Goal: Information Seeking & Learning: Learn about a topic

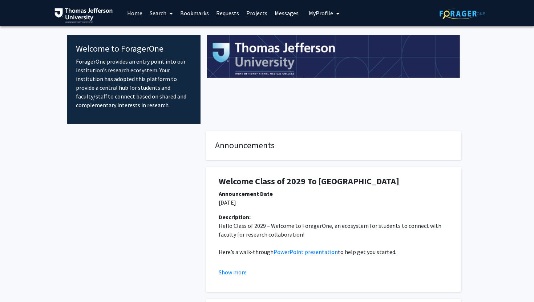
click at [194, 13] on link "Bookmarks" at bounding box center [195, 12] width 36 height 25
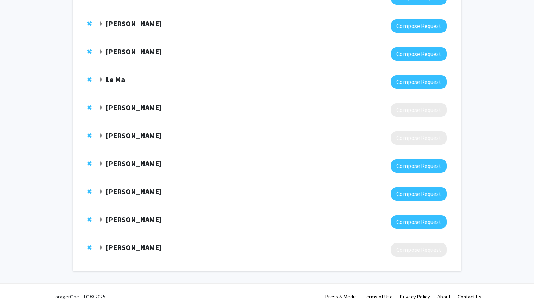
scroll to position [159, 0]
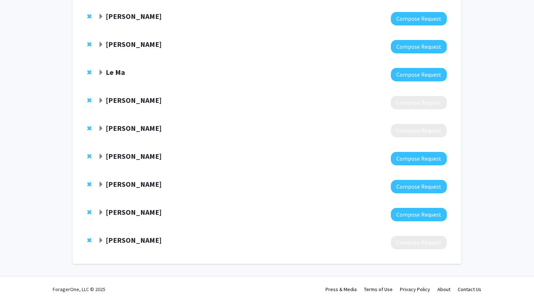
click at [99, 101] on span "Expand Matthew Di Guglielmo Bookmark" at bounding box center [101, 101] width 6 height 6
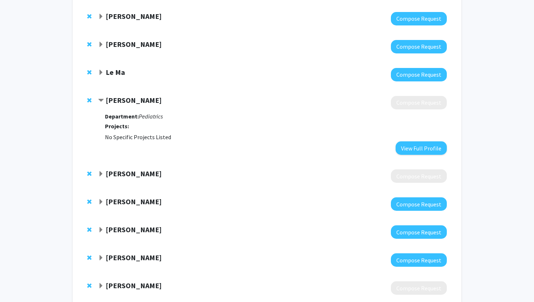
click at [99, 101] on span "Contract Matthew Di Guglielmo Bookmark" at bounding box center [101, 101] width 6 height 6
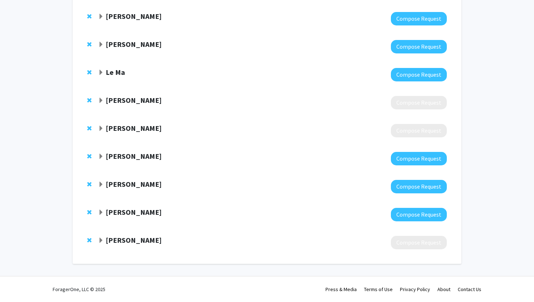
click at [101, 127] on span "Expand Meghan Harrison Bookmark" at bounding box center [101, 129] width 6 height 6
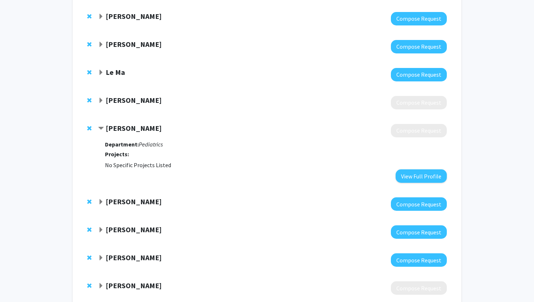
click at [101, 127] on span "Contract Meghan Harrison Bookmark" at bounding box center [101, 129] width 6 height 6
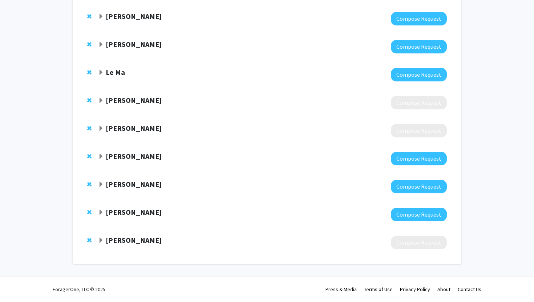
click at [102, 240] on span "Expand Ricki Carroll Bookmark" at bounding box center [101, 241] width 6 height 6
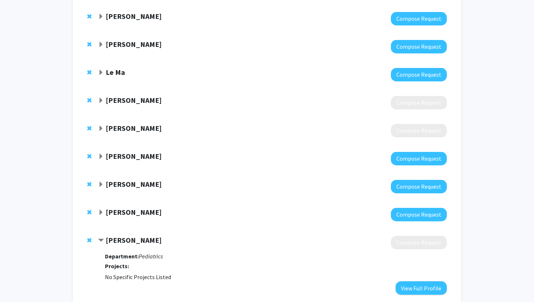
click at [102, 240] on span "Contract Ricki Carroll Bookmark" at bounding box center [101, 241] width 6 height 6
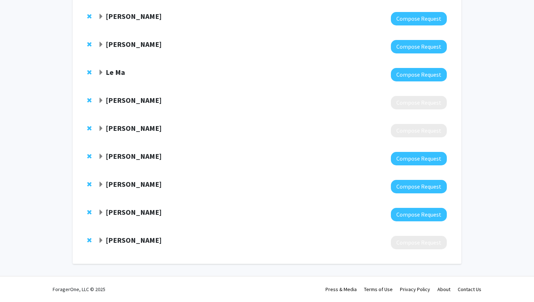
click at [102, 212] on span "Expand Elissa Miller Bookmark" at bounding box center [101, 213] width 6 height 6
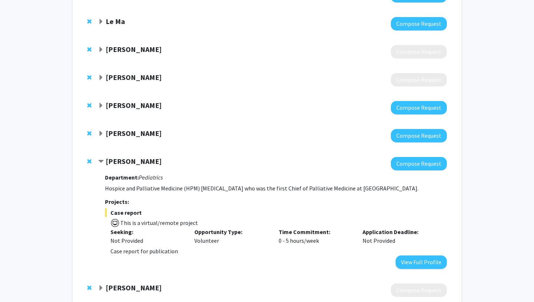
scroll to position [211, 0]
click at [102, 159] on span "Contract Elissa Miller Bookmark" at bounding box center [101, 161] width 6 height 6
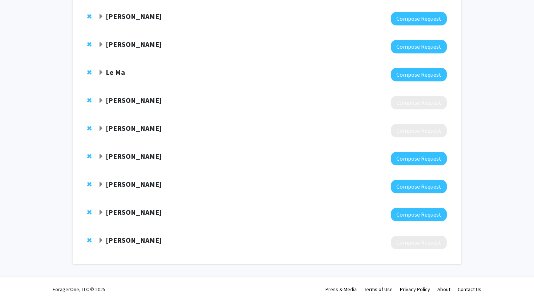
scroll to position [159, 0]
click at [101, 182] on span "Expand Ryan Tomlinson Bookmark" at bounding box center [101, 185] width 6 height 6
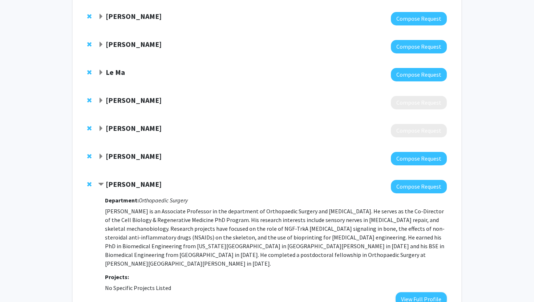
click at [101, 183] on span "Contract Ryan Tomlinson Bookmark" at bounding box center [101, 185] width 6 height 6
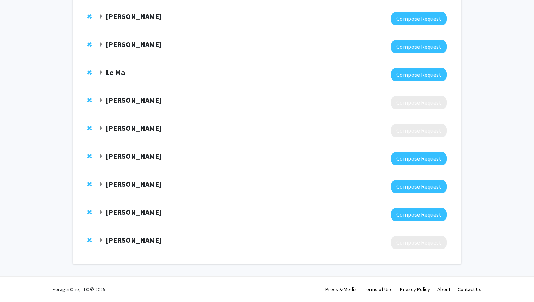
click at [100, 156] on span "Expand Isidore Rigoutsos Bookmark" at bounding box center [101, 157] width 6 height 6
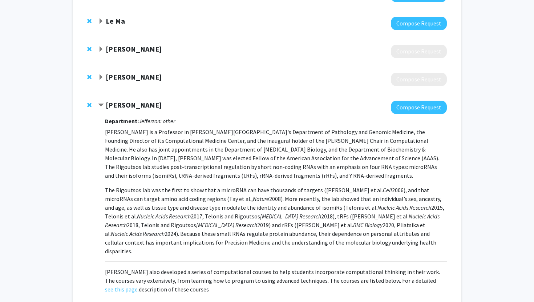
scroll to position [212, 0]
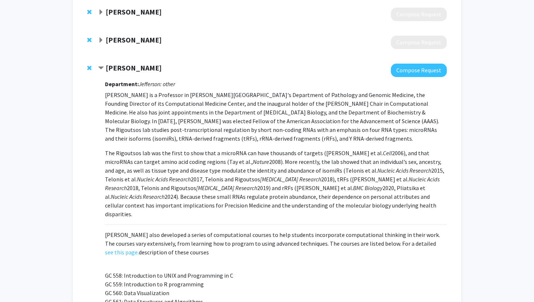
click at [101, 68] on span "Contract Isidore Rigoutsos Bookmark" at bounding box center [101, 68] width 6 height 6
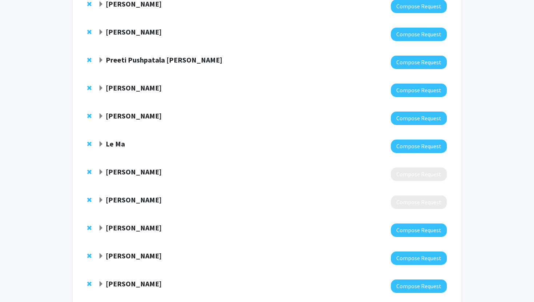
scroll to position [88, 0]
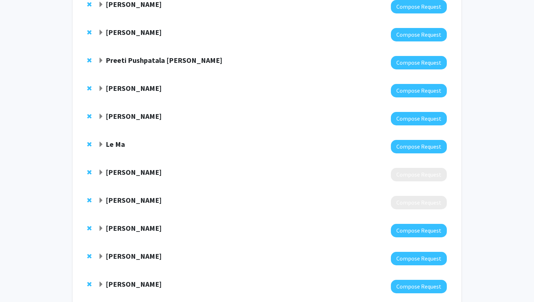
click at [100, 146] on span "Expand Le Ma Bookmark" at bounding box center [101, 145] width 6 height 6
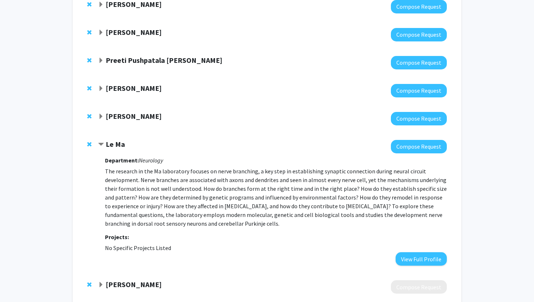
click at [100, 146] on span "Contract Le Ma Bookmark" at bounding box center [101, 145] width 6 height 6
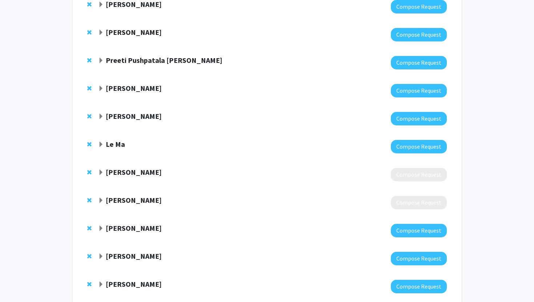
click at [101, 114] on span "Expand John Hanifin Bookmark" at bounding box center [101, 117] width 6 height 6
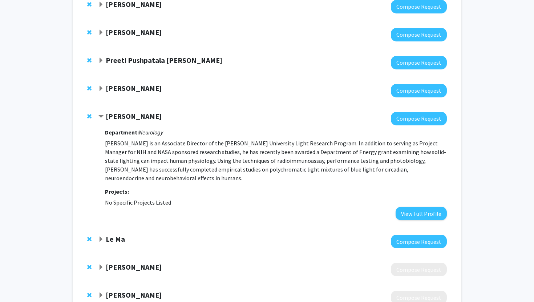
click at [101, 114] on span "Contract John Hanifin Bookmark" at bounding box center [101, 117] width 6 height 6
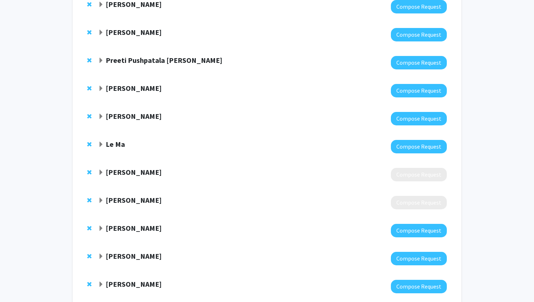
click at [101, 88] on span "Expand Katie Hunzinger Bookmark" at bounding box center [101, 89] width 6 height 6
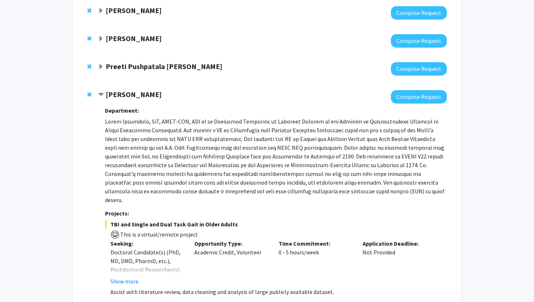
scroll to position [65, 0]
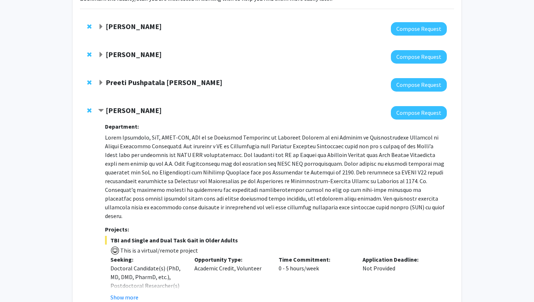
click at [101, 109] on span "Contract Katie Hunzinger Bookmark" at bounding box center [101, 111] width 6 height 6
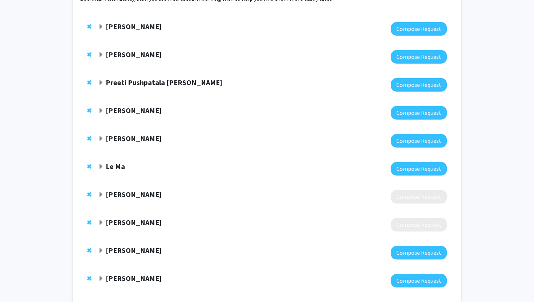
click at [100, 82] on span "Expand Preeti Pushpatala Zanwar Bookmark" at bounding box center [101, 83] width 6 height 6
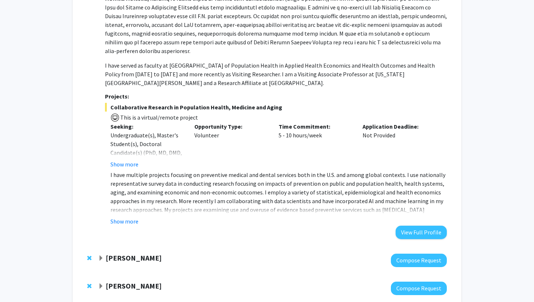
scroll to position [229, 0]
click at [123, 216] on button "Show more" at bounding box center [124, 220] width 28 height 9
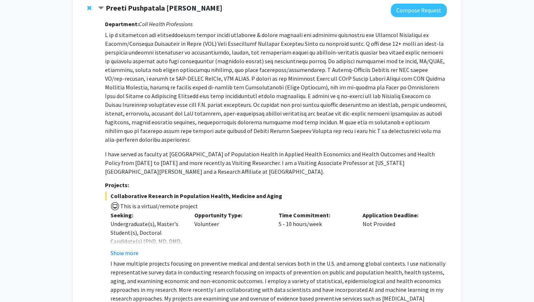
scroll to position [64, 0]
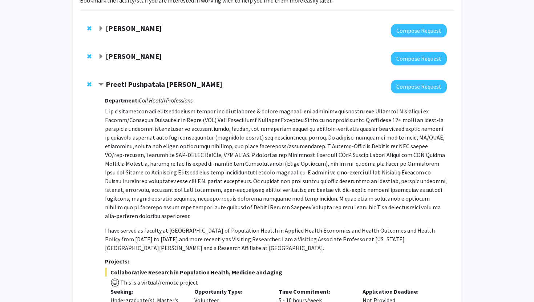
click at [100, 84] on span "Contract Preeti Pushpatala Zanwar Bookmark" at bounding box center [101, 85] width 6 height 6
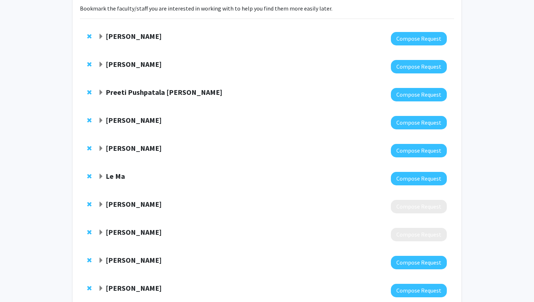
scroll to position [56, 0]
click at [102, 37] on span "Expand Mahdi Alizedah Bookmark" at bounding box center [101, 36] width 6 height 6
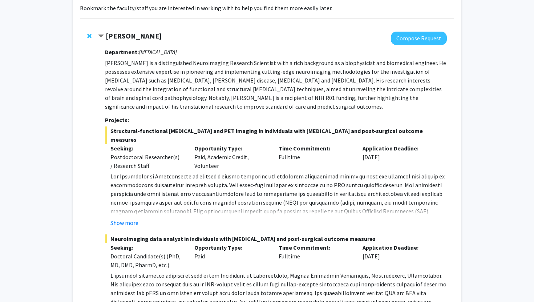
click at [102, 37] on span "Contract Mahdi Alizedah Bookmark" at bounding box center [101, 36] width 6 height 6
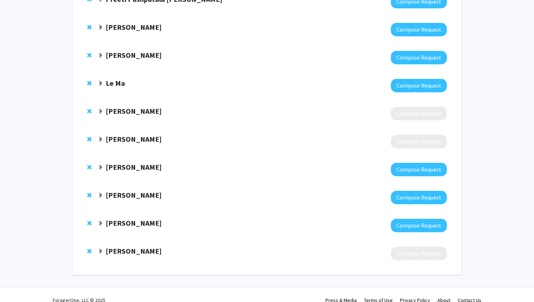
scroll to position [159, 0]
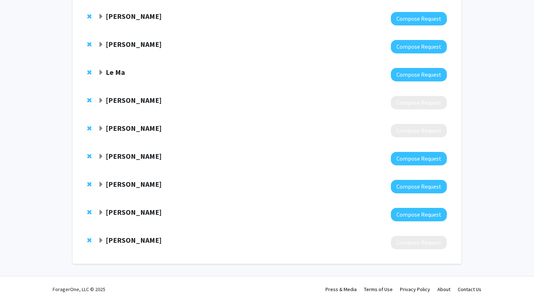
click at [99, 211] on span "Expand Elissa Miller Bookmark" at bounding box center [101, 213] width 6 height 6
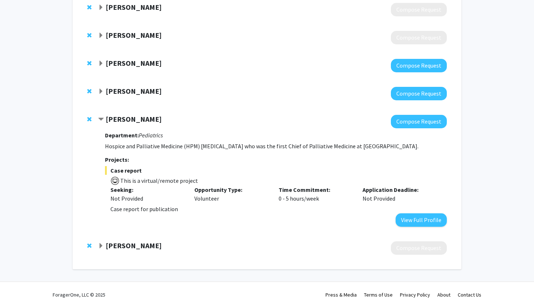
scroll to position [255, 0]
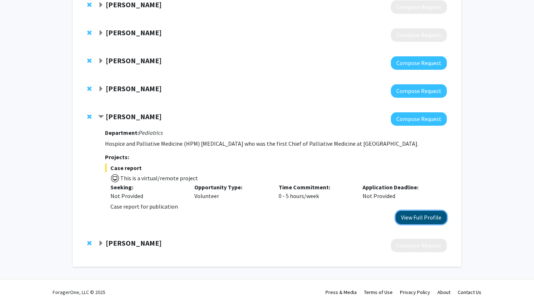
click at [405, 218] on button "View Full Profile" at bounding box center [420, 217] width 51 height 13
click at [101, 118] on span "Contract Elissa Miller Bookmark" at bounding box center [101, 117] width 6 height 6
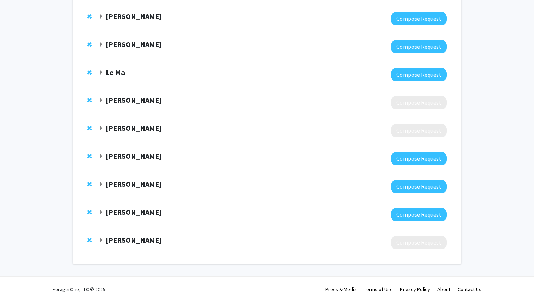
scroll to position [159, 0]
click at [101, 239] on span "Expand Ricki Carroll Bookmark" at bounding box center [101, 241] width 6 height 6
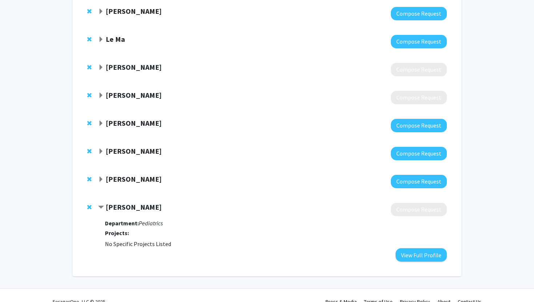
click at [99, 207] on span "Contract Ricki Carroll Bookmark" at bounding box center [101, 207] width 6 height 6
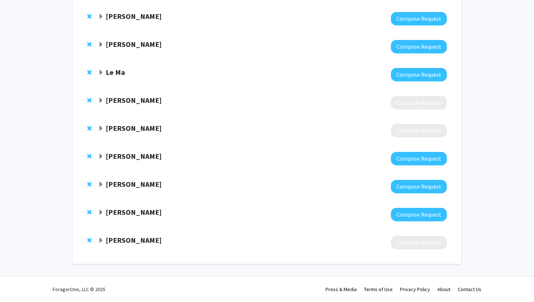
scroll to position [0, 0]
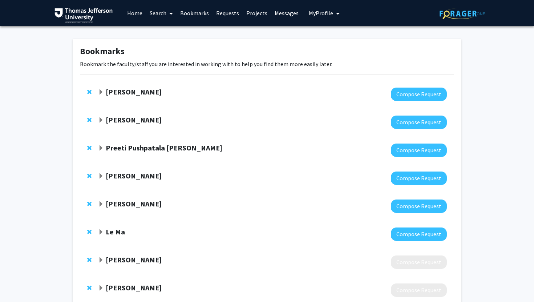
click at [134, 12] on link "Home" at bounding box center [134, 12] width 23 height 25
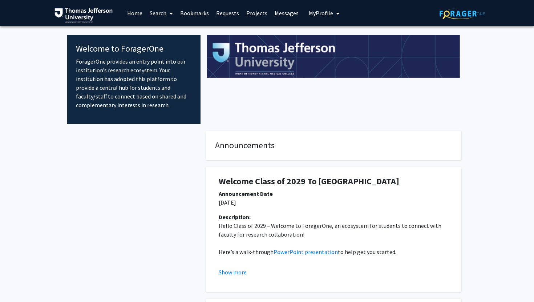
click at [166, 7] on link "Search" at bounding box center [161, 12] width 31 height 25
click at [169, 31] on span "Faculty/Staff" at bounding box center [172, 33] width 53 height 15
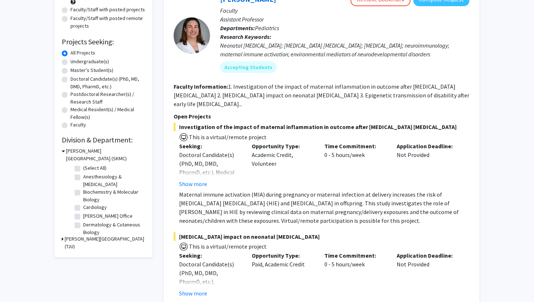
scroll to position [89, 0]
click at [83, 178] on label "Anesthesiology & [MEDICAL_DATA]" at bounding box center [113, 179] width 60 height 15
click at [83, 177] on input "Anesthesiology & [MEDICAL_DATA]" at bounding box center [85, 174] width 5 height 5
checkbox input "true"
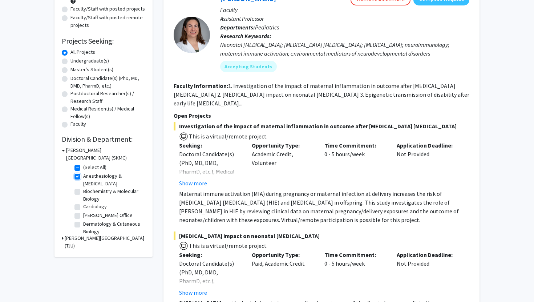
checkbox input "true"
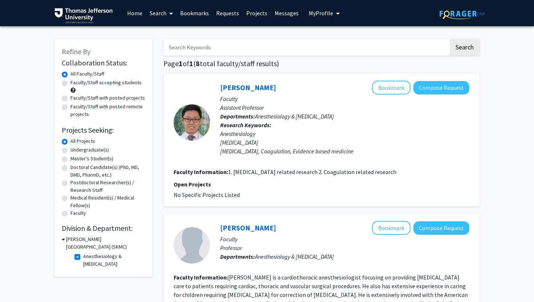
click at [70, 83] on label "Faculty/Staff accepting students" at bounding box center [105, 83] width 71 height 8
click at [70, 83] on input "Faculty/Staff accepting students" at bounding box center [72, 81] width 5 height 5
radio input "true"
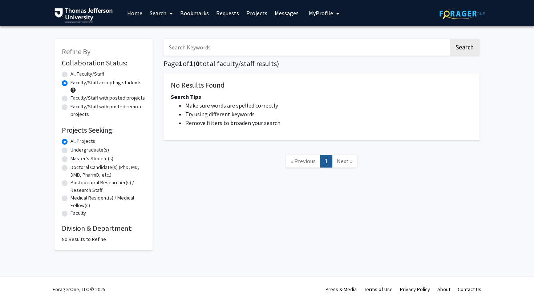
click at [70, 83] on label "Faculty/Staff accepting students" at bounding box center [105, 83] width 71 height 8
click at [70, 83] on input "Faculty/Staff accepting students" at bounding box center [72, 81] width 5 height 5
click at [70, 76] on label "All Faculty/Staff" at bounding box center [87, 74] width 34 height 8
click at [70, 75] on input "All Faculty/Staff" at bounding box center [72, 72] width 5 height 5
radio input "true"
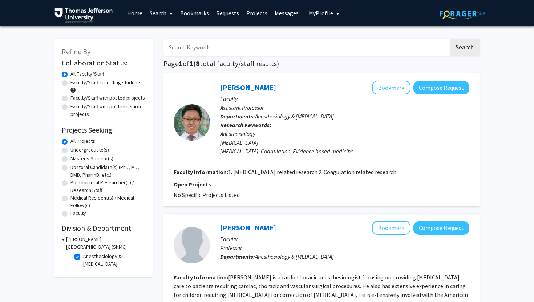
click at [196, 13] on link "Bookmarks" at bounding box center [195, 12] width 36 height 25
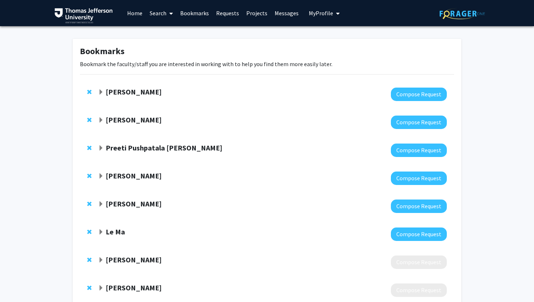
click at [99, 92] on span "Expand Mahdi Alizedah Bookmark" at bounding box center [101, 92] width 6 height 6
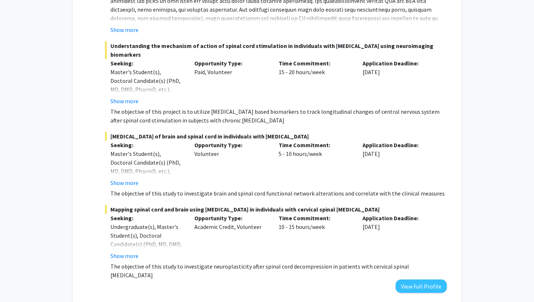
scroll to position [349, 0]
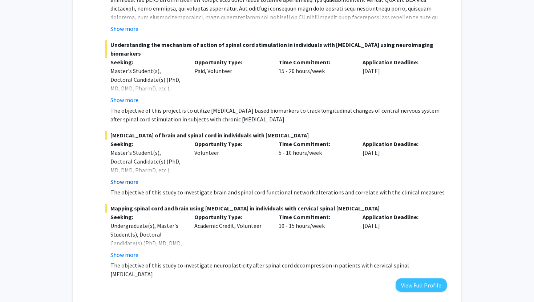
click at [123, 177] on button "Show more" at bounding box center [124, 181] width 28 height 9
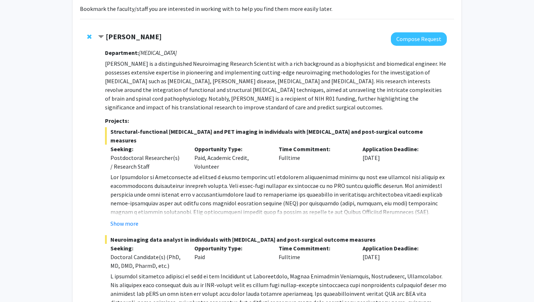
scroll to position [0, 0]
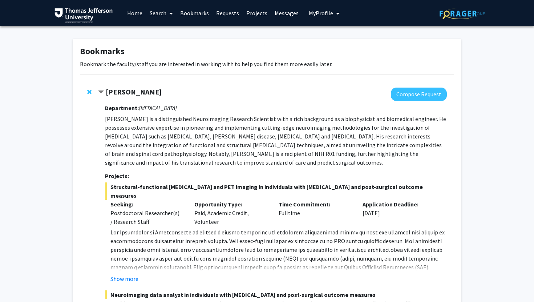
click at [101, 89] on span "Contract Mahdi Alizedah Bookmark" at bounding box center [101, 92] width 6 height 6
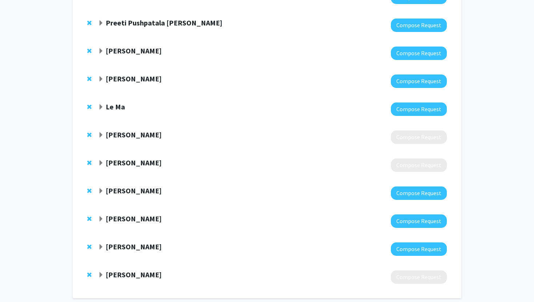
scroll to position [141, 0]
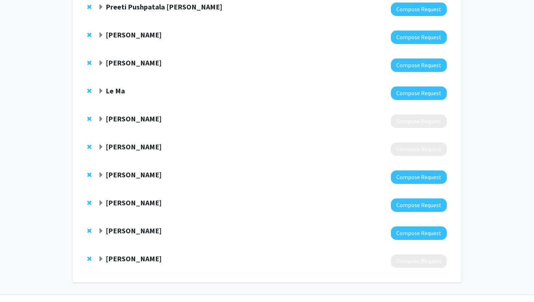
click at [102, 144] on span "Expand Meghan Harrison Bookmark" at bounding box center [101, 147] width 6 height 6
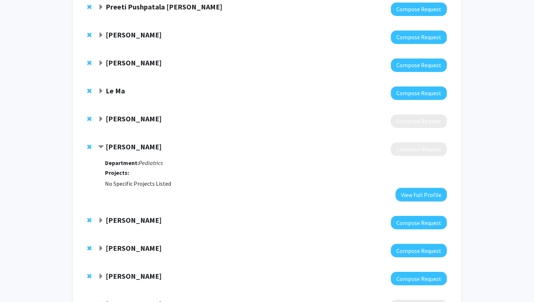
click at [131, 145] on strong "Meghan Harrison" at bounding box center [134, 146] width 56 height 9
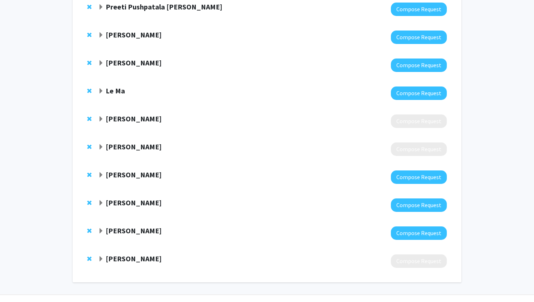
click at [136, 143] on strong "Meghan Harrison" at bounding box center [134, 146] width 56 height 9
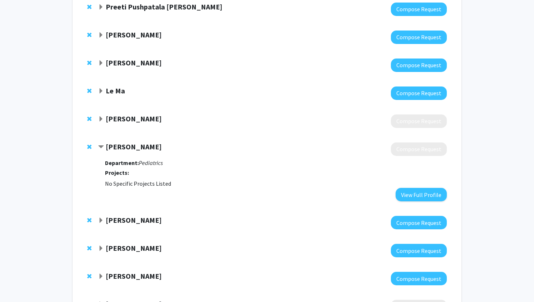
click at [137, 144] on strong "Meghan Harrison" at bounding box center [134, 146] width 56 height 9
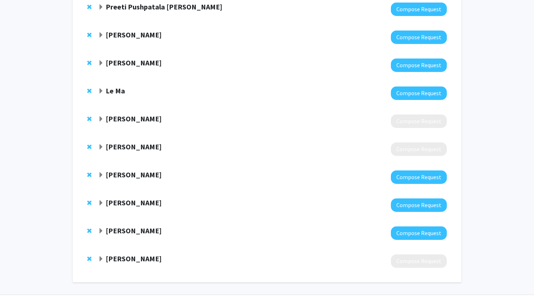
click at [141, 144] on strong "Meghan Harrison" at bounding box center [134, 146] width 56 height 9
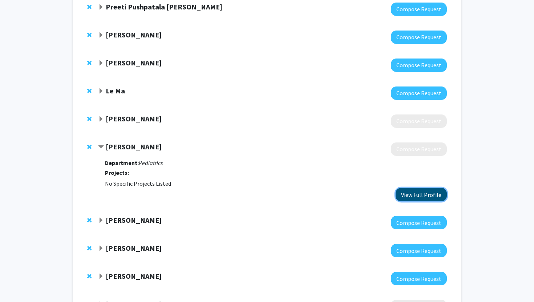
click at [416, 195] on button "View Full Profile" at bounding box center [420, 194] width 51 height 13
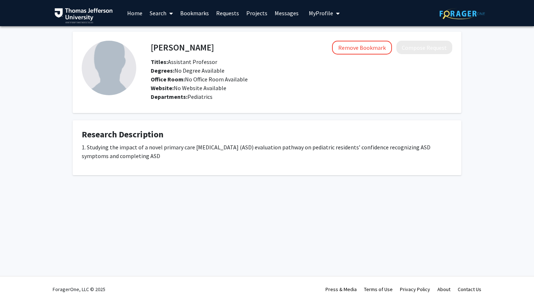
click at [191, 68] on span "Degrees: No Degree Available" at bounding box center [188, 70] width 74 height 7
drag, startPoint x: 215, startPoint y: 48, endPoint x: 151, endPoint y: 48, distance: 63.2
click at [151, 48] on div "Meghan Harrison Remove Bookmark Compose Request" at bounding box center [301, 48] width 312 height 14
copy h4 "Meghan Harrison"
click at [151, 48] on h4 "Meghan Harrison" at bounding box center [182, 47] width 63 height 13
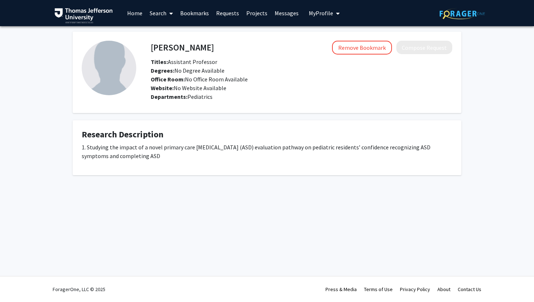
click at [173, 49] on h4 "Meghan Harrison" at bounding box center [182, 47] width 63 height 13
click at [123, 77] on img at bounding box center [109, 68] width 54 height 54
click at [134, 137] on h4 "Research Description" at bounding box center [267, 134] width 370 height 11
click at [190, 47] on h4 "Meghan Harrison" at bounding box center [182, 47] width 63 height 13
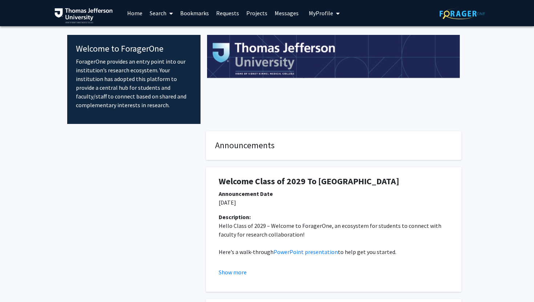
click at [163, 14] on link "Search" at bounding box center [161, 12] width 31 height 25
click at [166, 33] on span "Faculty/Staff" at bounding box center [172, 33] width 53 height 15
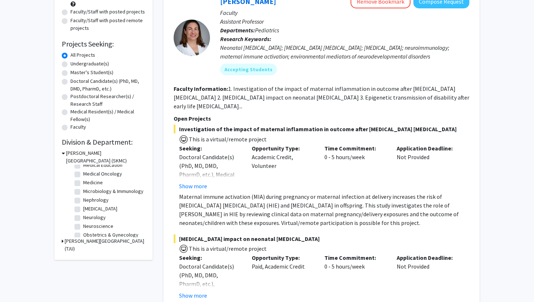
scroll to position [157, 0]
click at [83, 218] on label "Neurology" at bounding box center [94, 217] width 23 height 8
click at [83, 218] on input "Neurology" at bounding box center [85, 215] width 5 height 5
checkbox input "true"
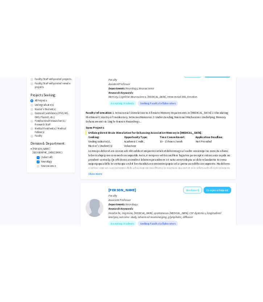
scroll to position [109, 0]
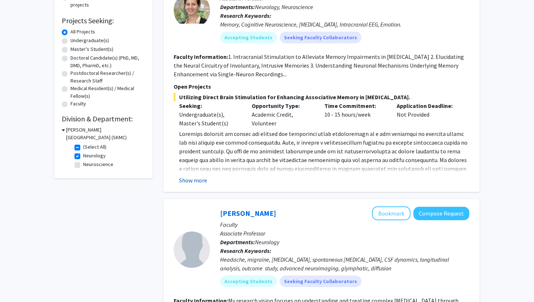
click at [190, 183] on button "Show more" at bounding box center [193, 180] width 28 height 9
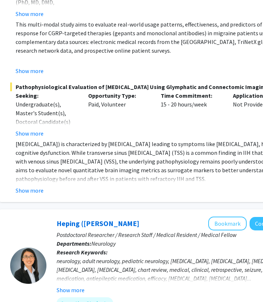
scroll to position [607, 114]
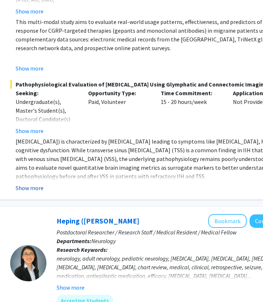
click at [36, 192] on button "Show more" at bounding box center [30, 187] width 28 height 9
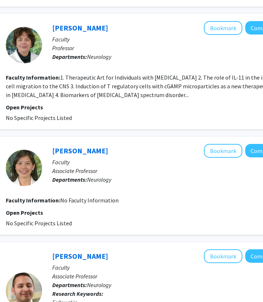
scroll to position [1896, 119]
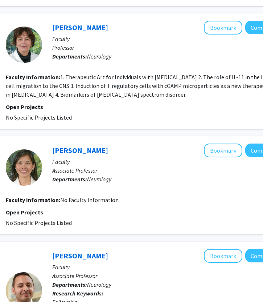
click at [110, 143] on div "Diana Tzeng Bookmark Compose Request" at bounding box center [176, 150] width 249 height 14
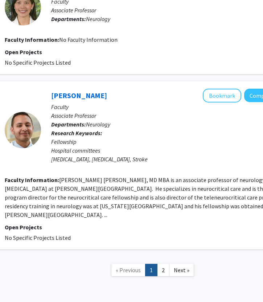
scroll to position [2056, 117]
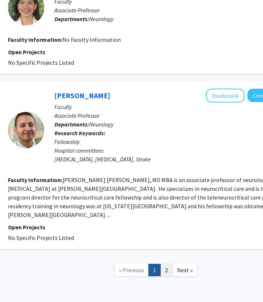
click at [169, 264] on link "2" at bounding box center [167, 270] width 12 height 13
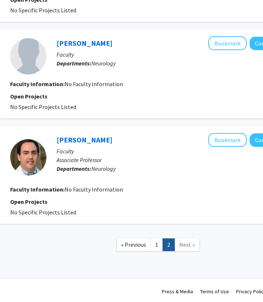
scroll to position [152, 114]
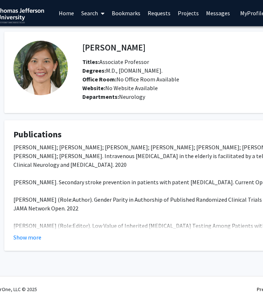
scroll to position [0, 24]
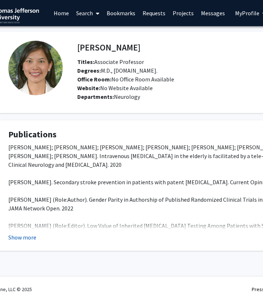
click at [16, 236] on button "Show more" at bounding box center [22, 237] width 28 height 9
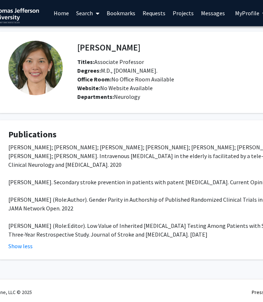
scroll to position [3, 24]
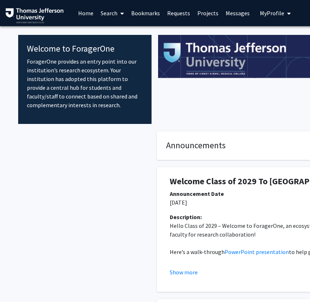
click at [115, 12] on link "Search" at bounding box center [112, 12] width 31 height 25
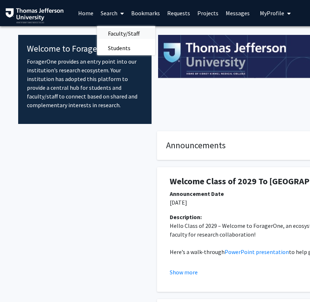
click at [118, 35] on span "Faculty/Staff" at bounding box center [123, 33] width 53 height 15
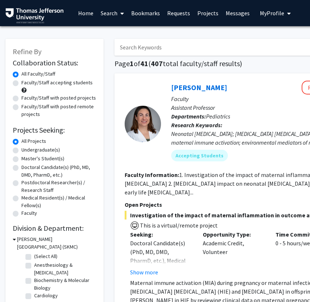
click at [130, 48] on input "Search Keywords" at bounding box center [256, 47] width 285 height 17
click at [132, 49] on input "Search Keywords" at bounding box center [256, 47] width 285 height 17
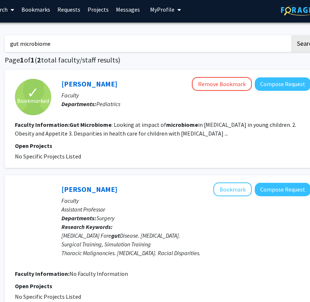
scroll to position [0, 110]
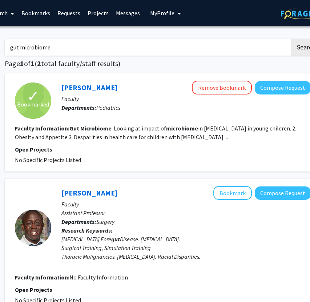
drag, startPoint x: 61, startPoint y: 46, endPoint x: 5, endPoint y: 47, distance: 56.3
click at [5, 47] on input "gut microbiome" at bounding box center [147, 47] width 285 height 17
type input "m"
type input "enteric"
click at [291, 39] on button "Search" at bounding box center [306, 47] width 30 height 17
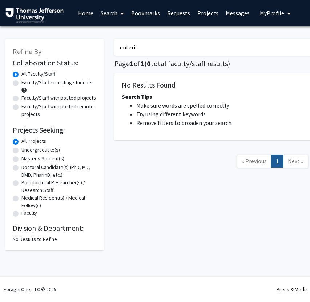
drag, startPoint x: 150, startPoint y: 53, endPoint x: 111, endPoint y: 50, distance: 39.3
click at [111, 50] on div "enteric Search Page 1 of 1 ( 0 total faculty/staff results) No Results Found Se…" at bounding box center [272, 141] width 327 height 219
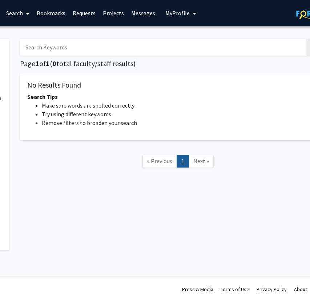
scroll to position [0, 95]
click at [82, 50] on input "Search Keywords" at bounding box center [162, 47] width 285 height 17
type input "nutrition"
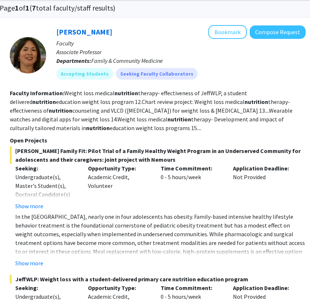
scroll to position [48, 115]
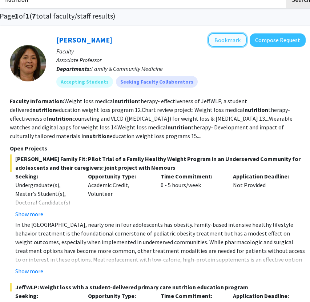
click at [235, 41] on button "Bookmark" at bounding box center [227, 40] width 38 height 14
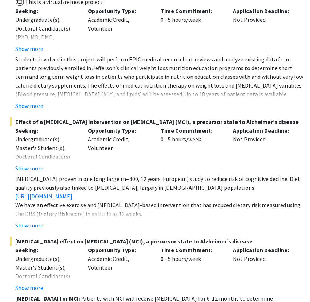
scroll to position [834, 115]
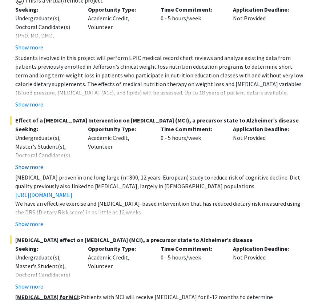
click at [25, 171] on button "Show more" at bounding box center [29, 166] width 28 height 9
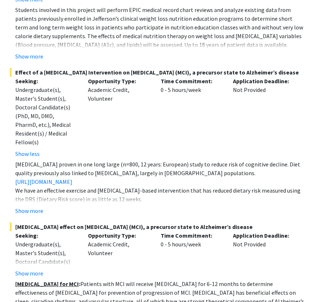
scroll to position [885, 115]
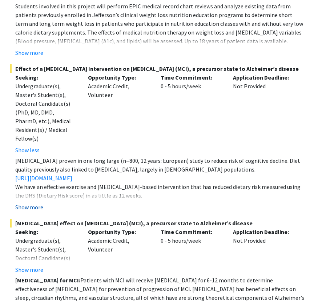
click at [28, 207] on button "Show more" at bounding box center [29, 207] width 28 height 9
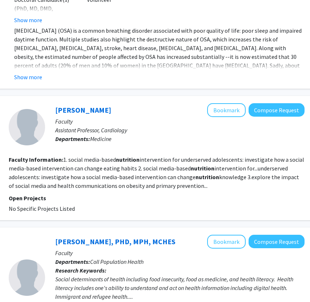
scroll to position [1442, 116]
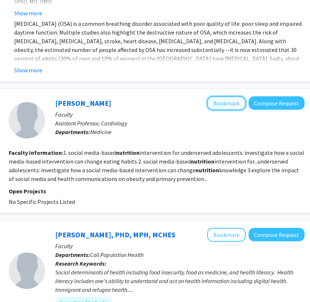
click at [221, 106] on button "Bookmark" at bounding box center [226, 103] width 38 height 14
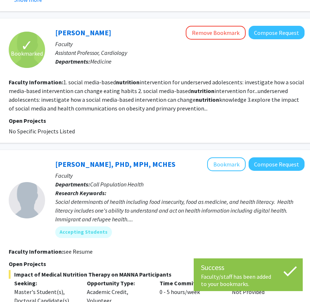
scroll to position [1491, 116]
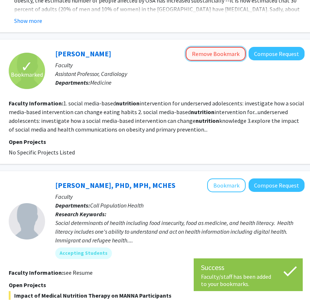
click at [203, 49] on button "Remove Bookmark" at bounding box center [216, 54] width 60 height 14
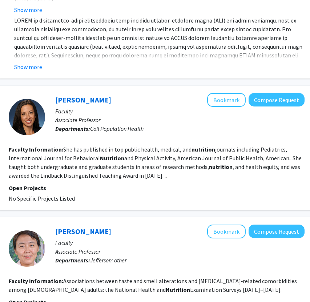
scroll to position [1824, 116]
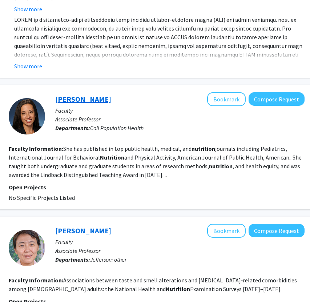
click at [73, 100] on link "[PERSON_NAME]" at bounding box center [83, 98] width 56 height 9
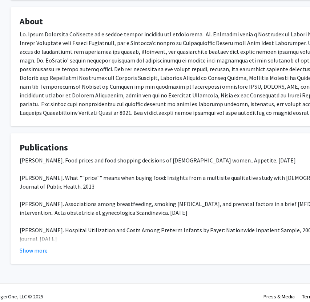
scroll to position [120, 13]
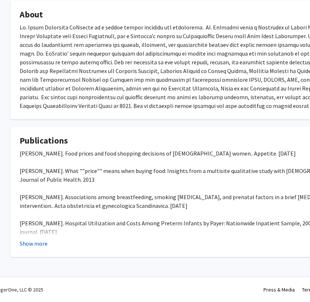
click at [34, 242] on button "Show more" at bounding box center [34, 243] width 28 height 9
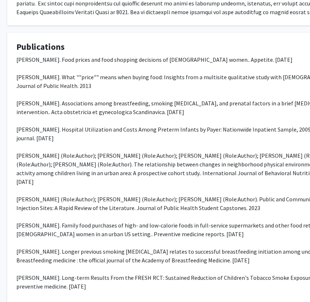
scroll to position [214, 0]
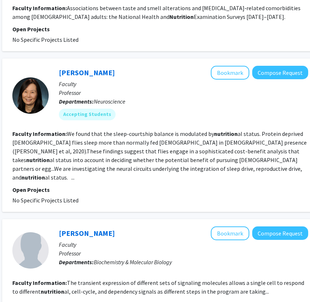
scroll to position [2001, 112]
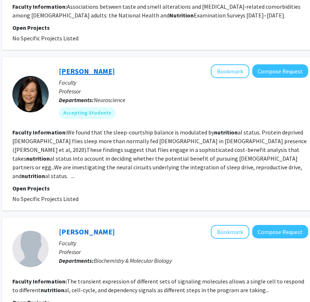
click at [64, 76] on link "[PERSON_NAME]" at bounding box center [87, 70] width 56 height 9
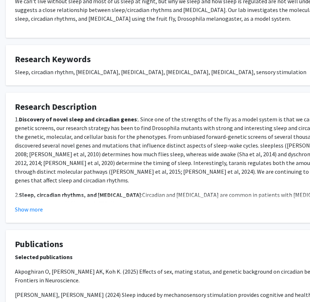
scroll to position [159, 18]
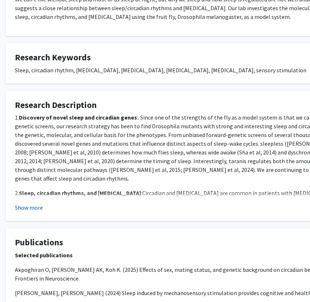
click at [21, 207] on button "Show more" at bounding box center [29, 207] width 28 height 9
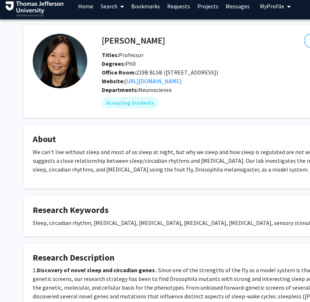
scroll to position [7, 0]
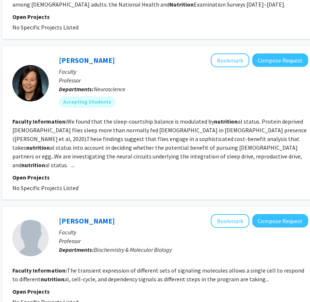
scroll to position [2013, 112]
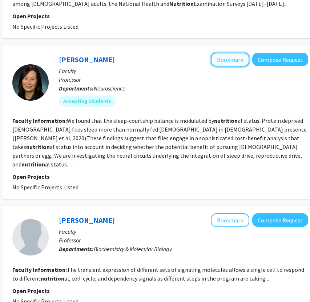
click at [224, 66] on button "Bookmark" at bounding box center [230, 60] width 38 height 14
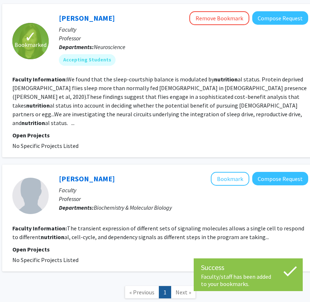
scroll to position [2104, 112]
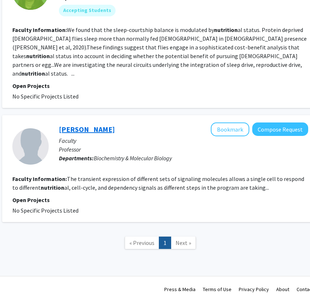
click at [73, 130] on link "[PERSON_NAME]" at bounding box center [87, 129] width 56 height 9
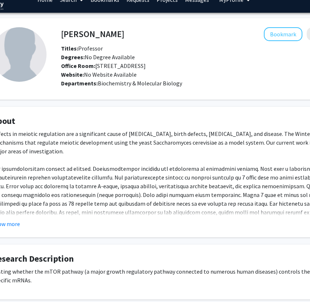
scroll to position [13, 41]
